Goal: Task Accomplishment & Management: Use online tool/utility

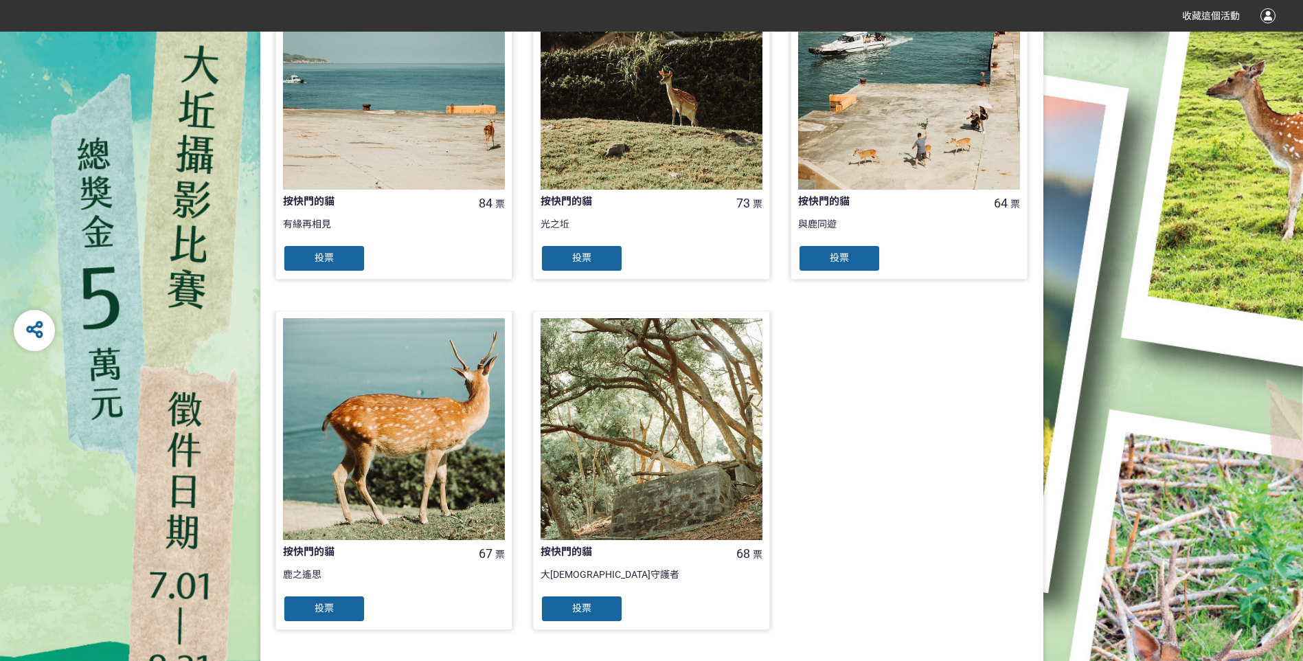
scroll to position [481, 0]
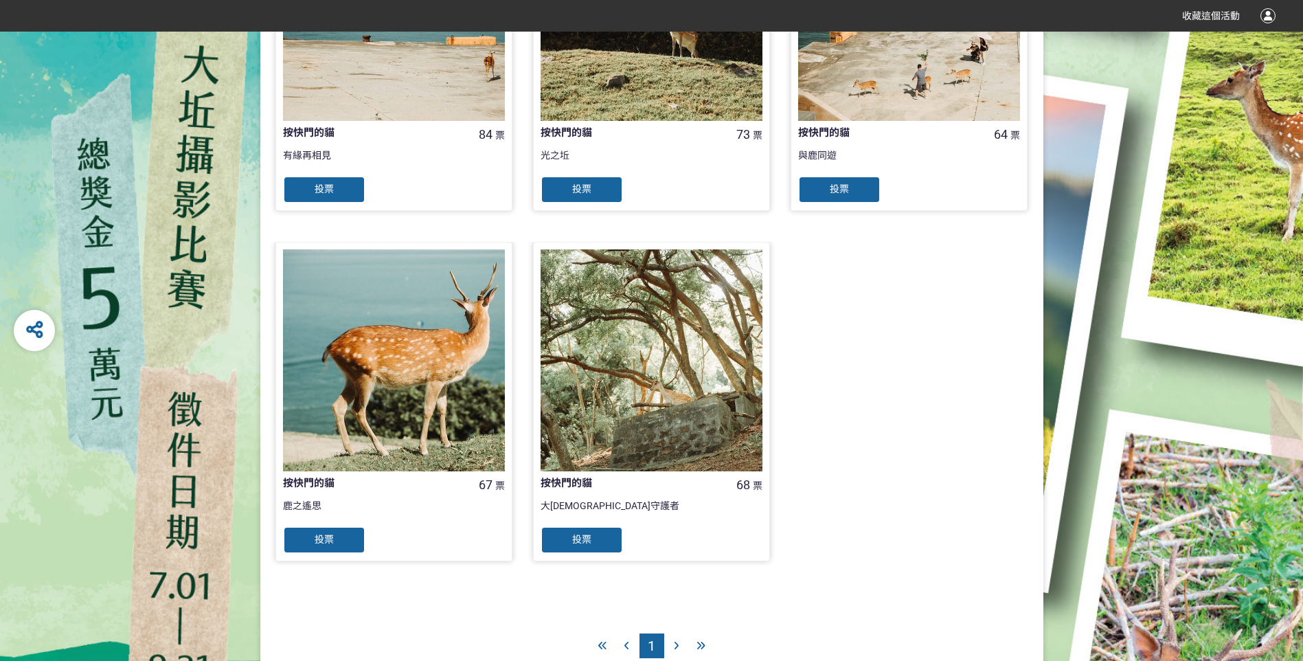
click at [691, 374] on div at bounding box center [652, 360] width 222 height 222
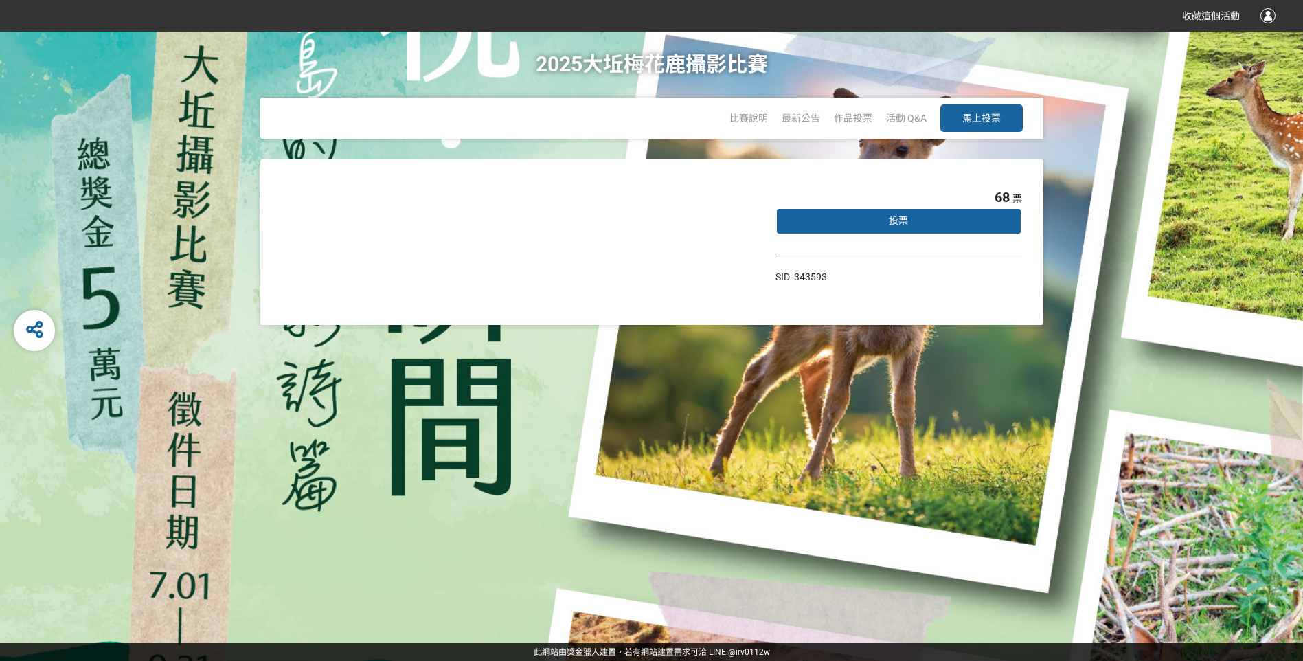
click at [996, 122] on span "馬上投票" at bounding box center [982, 118] width 38 height 11
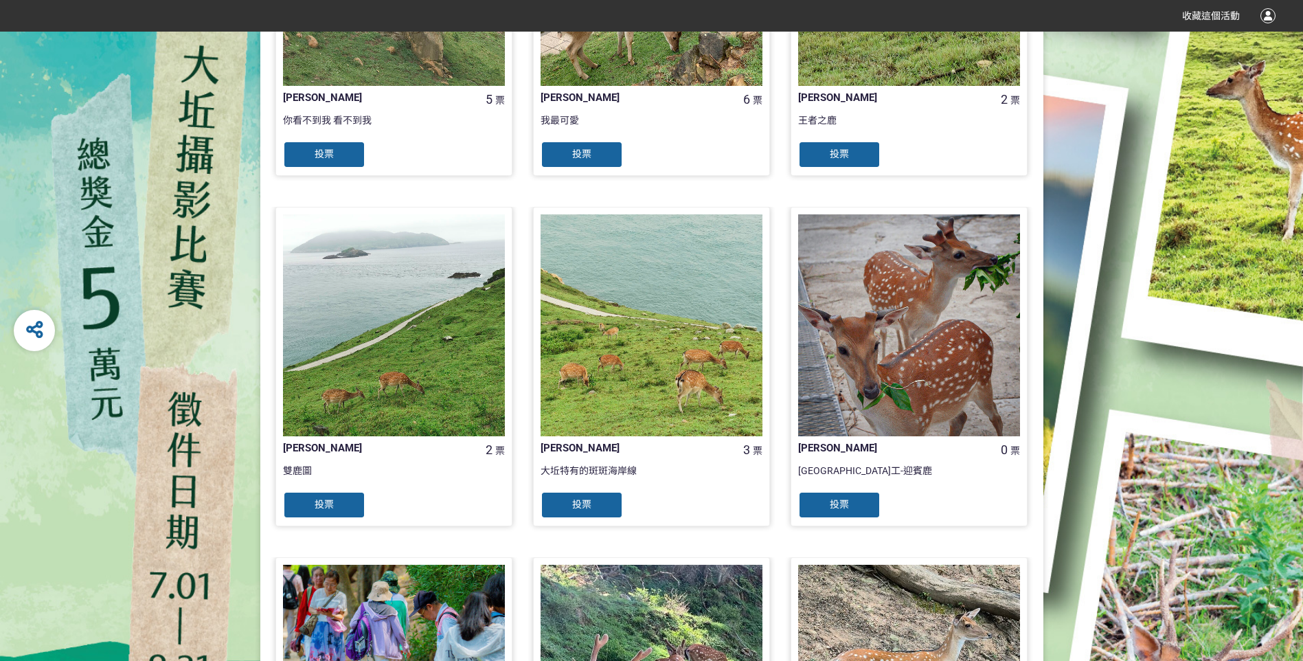
scroll to position [550, 0]
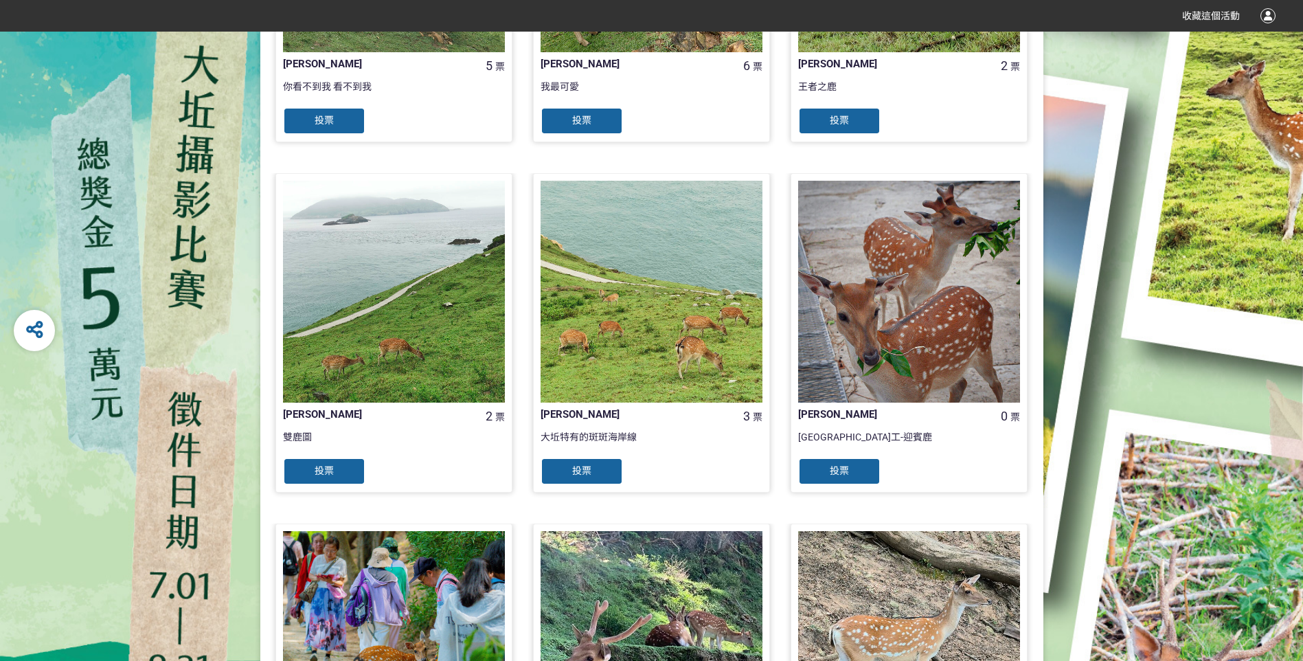
click at [677, 368] on div at bounding box center [652, 292] width 222 height 222
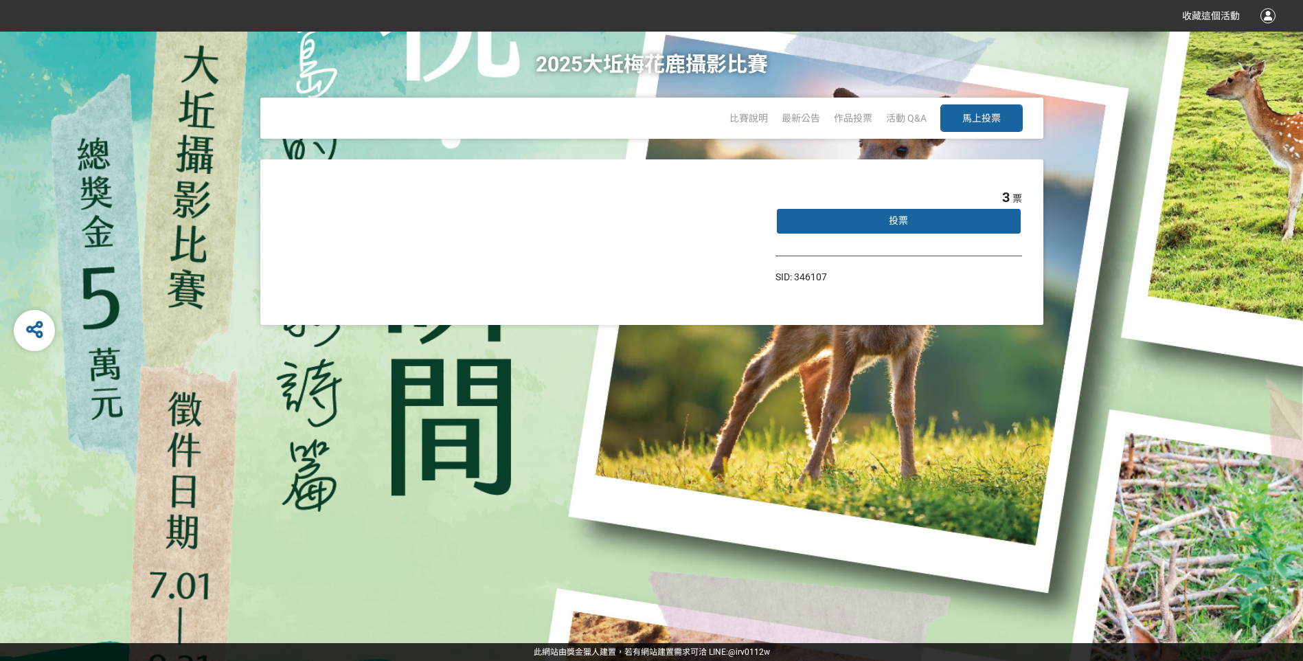
click at [903, 223] on span "投票" at bounding box center [898, 220] width 19 height 11
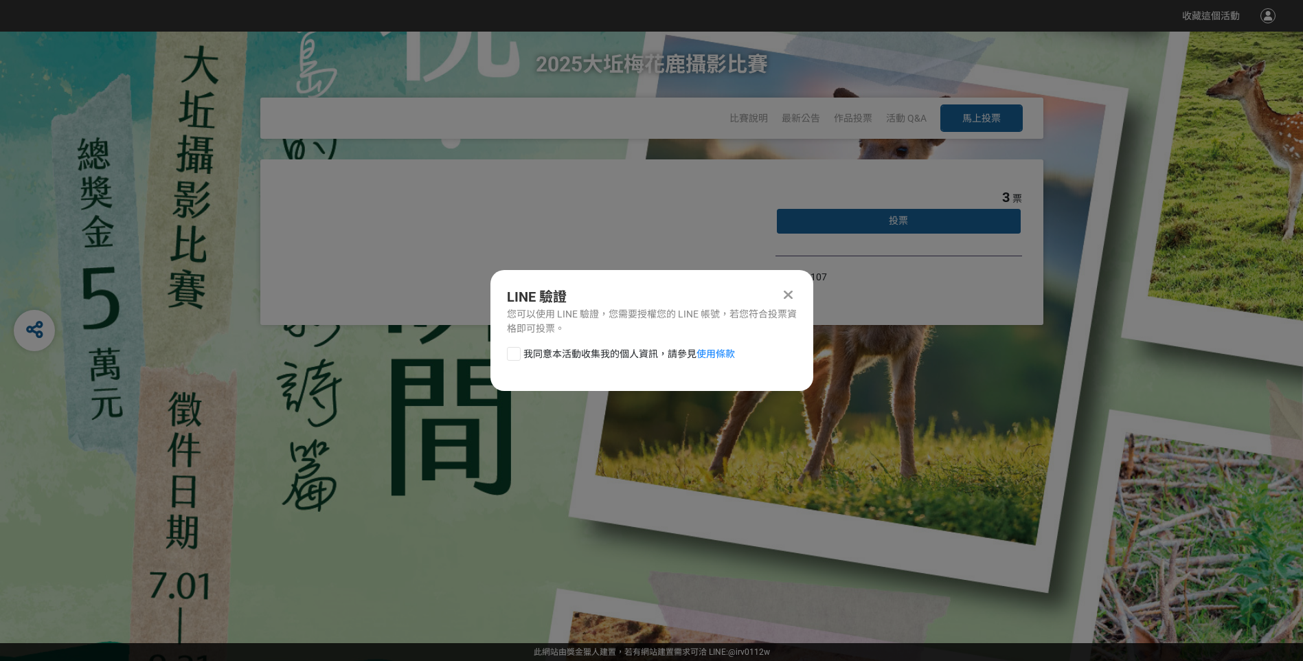
click at [780, 298] on div at bounding box center [788, 295] width 16 height 16
